Goal: Transaction & Acquisition: Purchase product/service

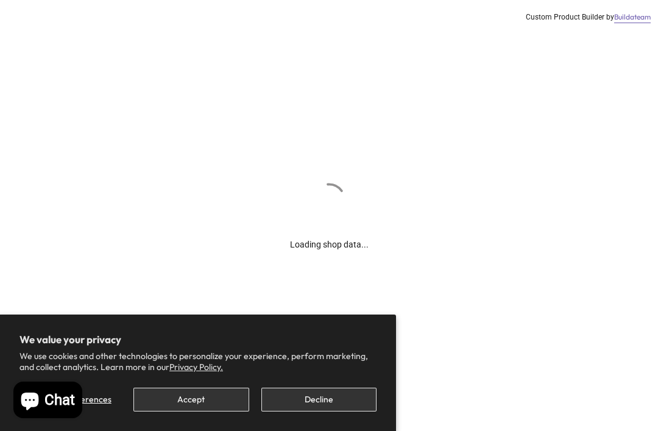
click at [296, 400] on button "Decline" at bounding box center [318, 399] width 115 height 24
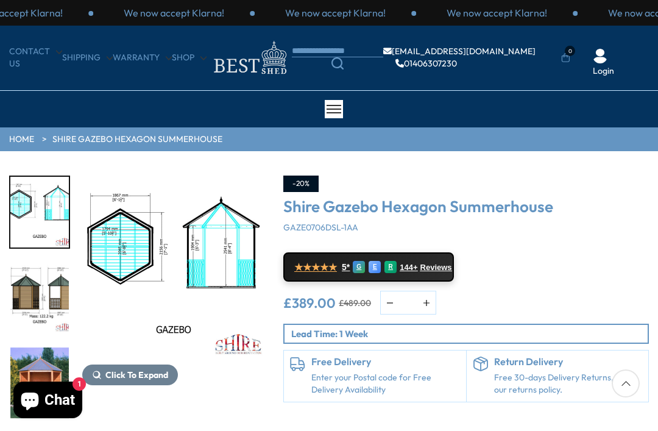
click at [19, 283] on img "3 / 8" at bounding box center [39, 297] width 58 height 71
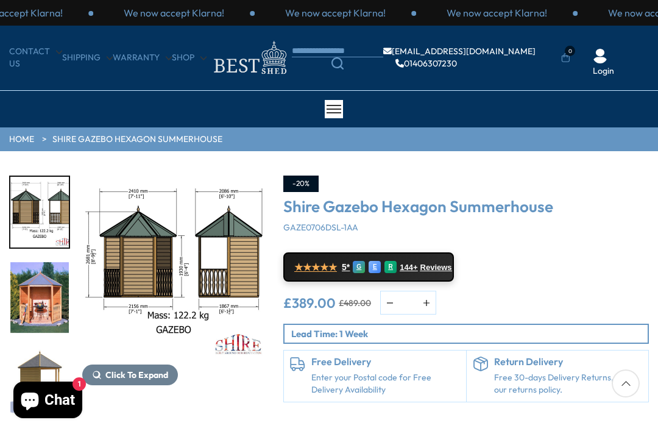
click at [49, 272] on div at bounding box center [45, 297] width 73 height 244
click at [26, 205] on img "3 / 8" at bounding box center [39, 212] width 58 height 71
click at [37, 207] on img "3 / 8" at bounding box center [39, 212] width 58 height 71
click at [41, 205] on img "3 / 8" at bounding box center [39, 212] width 58 height 71
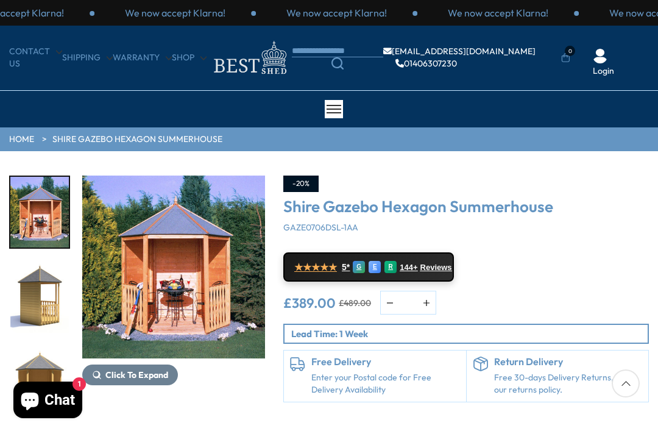
click at [22, 288] on img "5 / 8" at bounding box center [39, 297] width 58 height 71
click at [35, 205] on img "4 / 8" at bounding box center [39, 212] width 58 height 71
click at [159, 272] on img "4 / 8" at bounding box center [173, 266] width 183 height 183
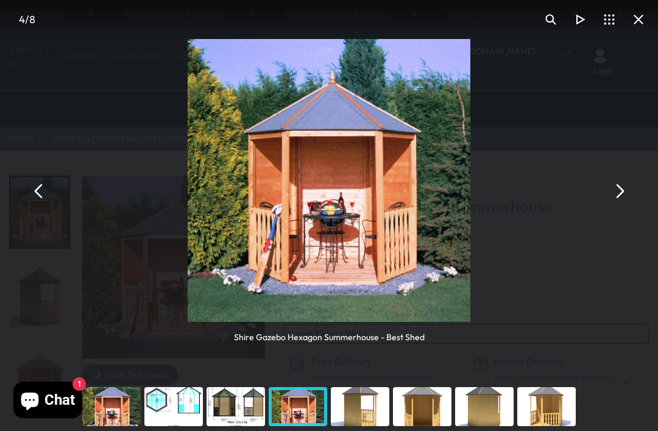
click at [628, 197] on button "You can close this modal content with the ESC key" at bounding box center [618, 191] width 29 height 29
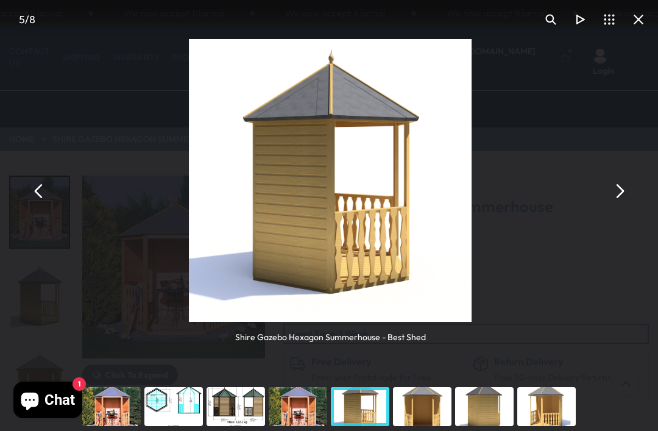
click at [626, 197] on button "You can close this modal content with the ESC key" at bounding box center [618, 191] width 29 height 29
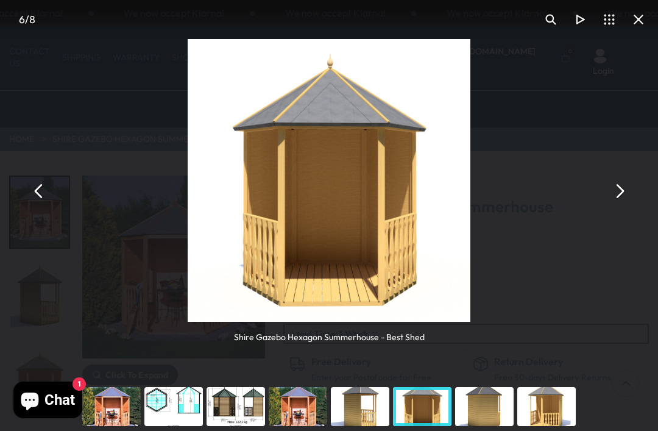
click at [621, 196] on button "You can close this modal content with the ESC key" at bounding box center [618, 191] width 29 height 29
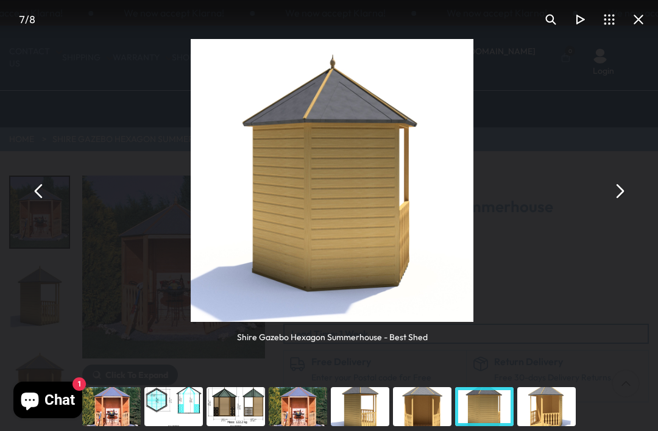
click at [620, 197] on button "You can close this modal content with the ESC key" at bounding box center [618, 191] width 29 height 29
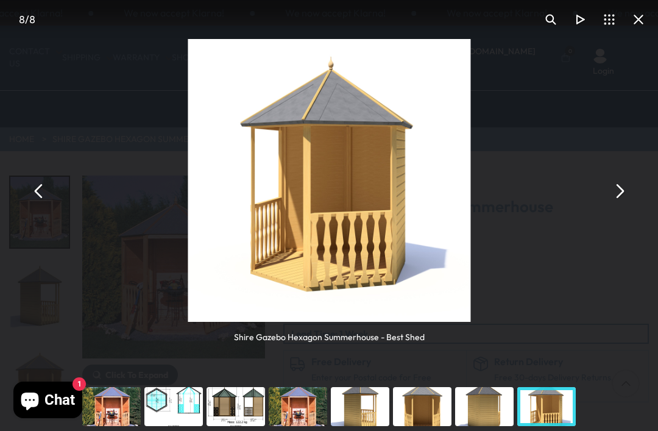
click at [623, 198] on button "You can close this modal content with the ESC key" at bounding box center [618, 191] width 29 height 29
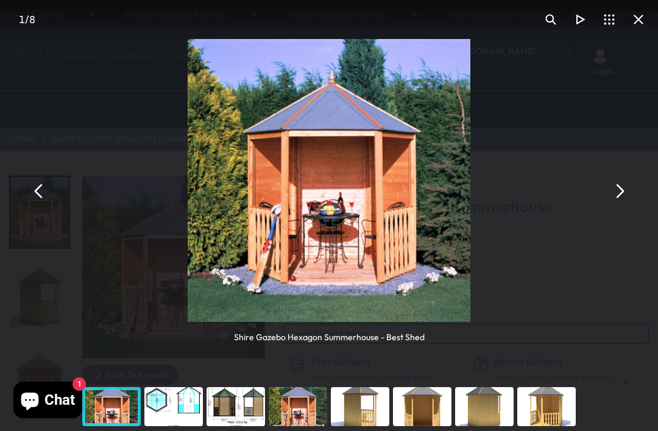
click at [638, 21] on button "You can close this modal content with the ESC key" at bounding box center [638, 19] width 29 height 29
